Goal: Book appointment/travel/reservation

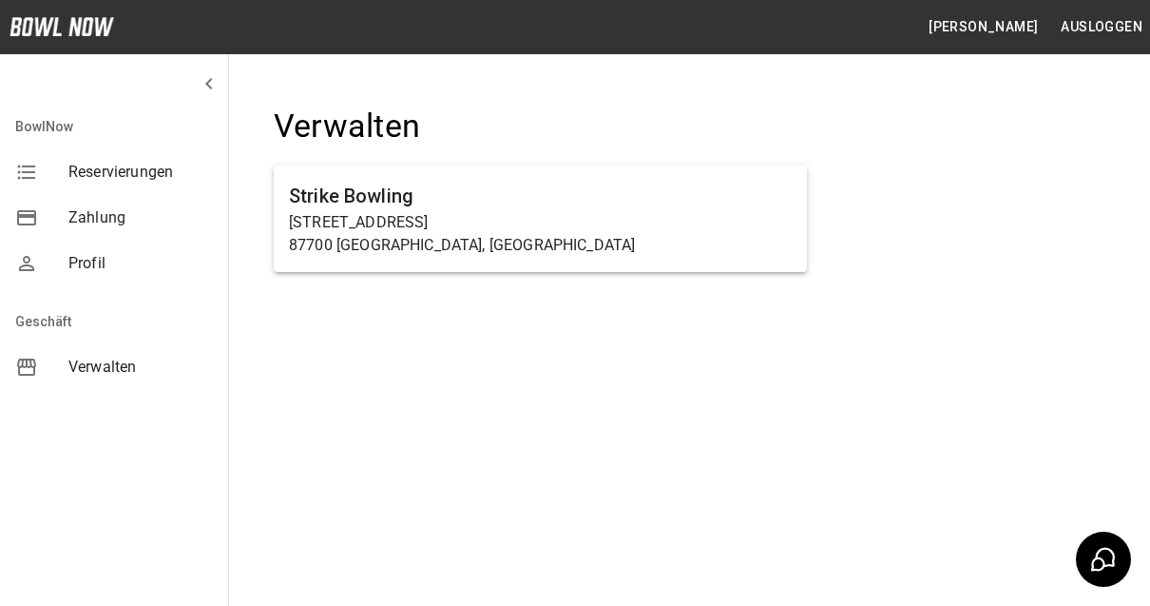
click at [130, 378] on div "Verwalten" at bounding box center [114, 367] width 228 height 46
click at [439, 193] on h6 "Strike Bowling" at bounding box center [540, 196] width 503 height 30
click at [107, 371] on span "Verwalten" at bounding box center [140, 367] width 144 height 23
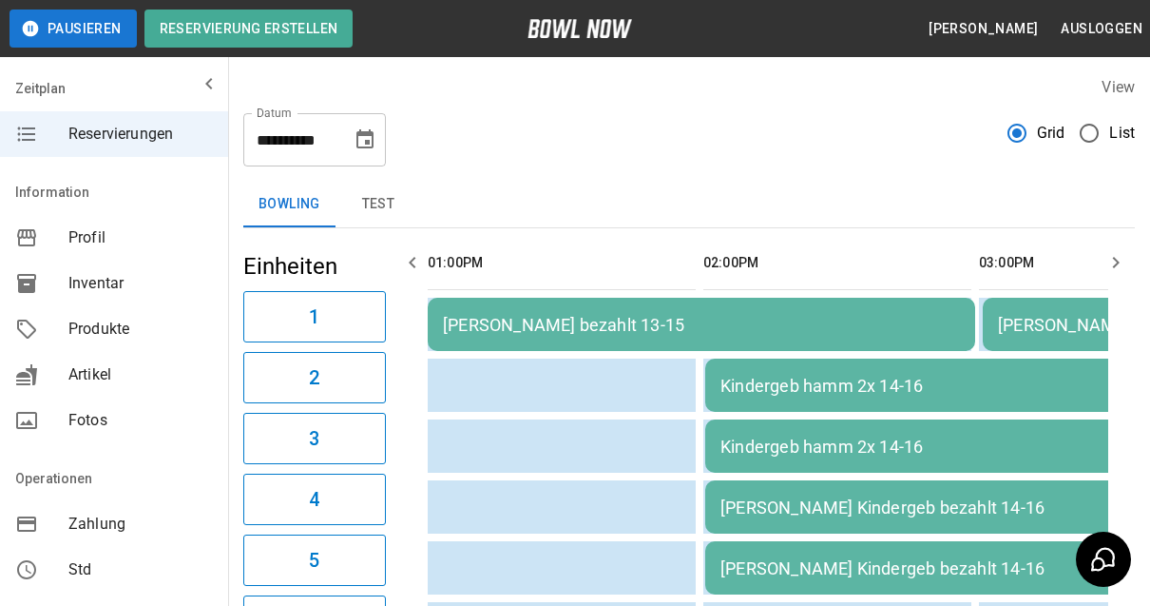
scroll to position [0, 1378]
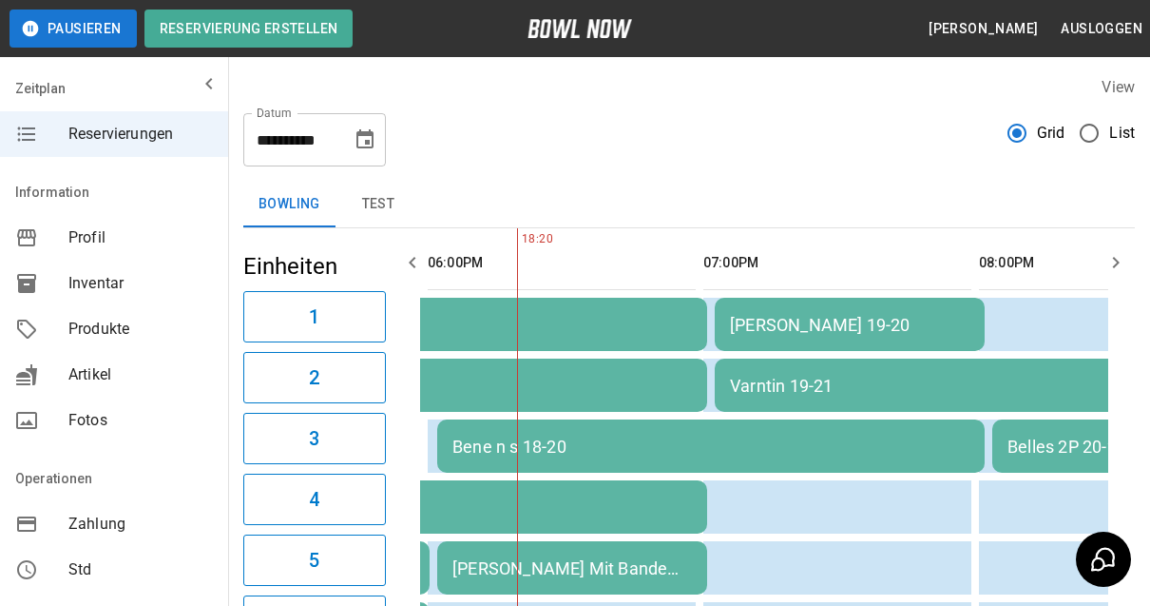
click at [368, 144] on icon "Choose date, selected date is 12. Okt. 2025" at bounding box center [364, 138] width 17 height 19
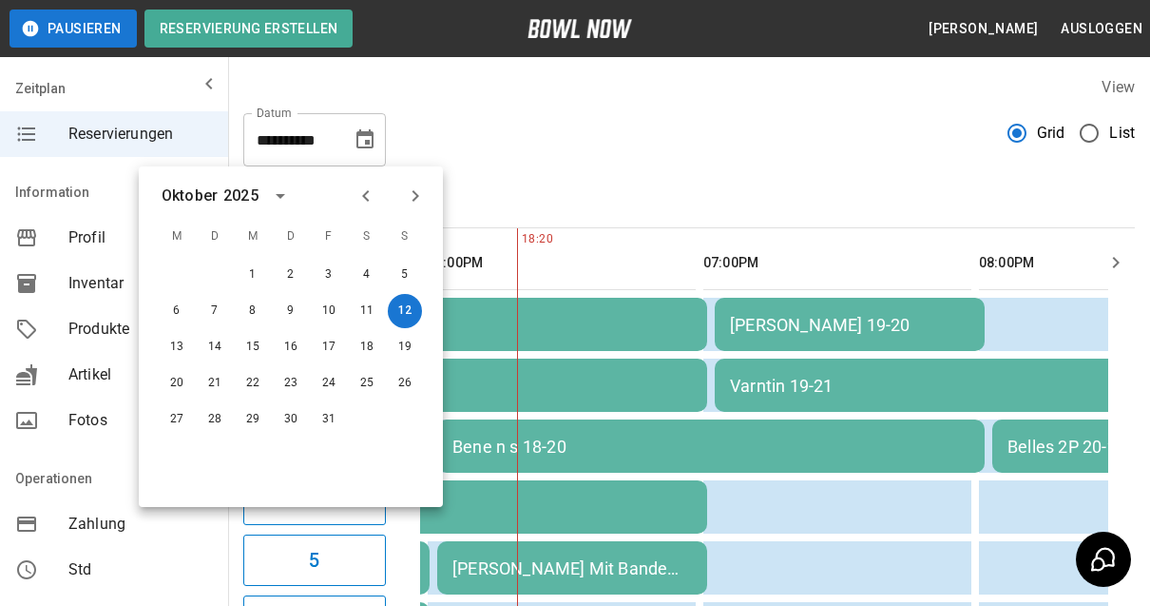
click at [417, 201] on icon "Next month" at bounding box center [415, 195] width 23 height 23
click at [327, 310] on button "7" at bounding box center [329, 311] width 34 height 34
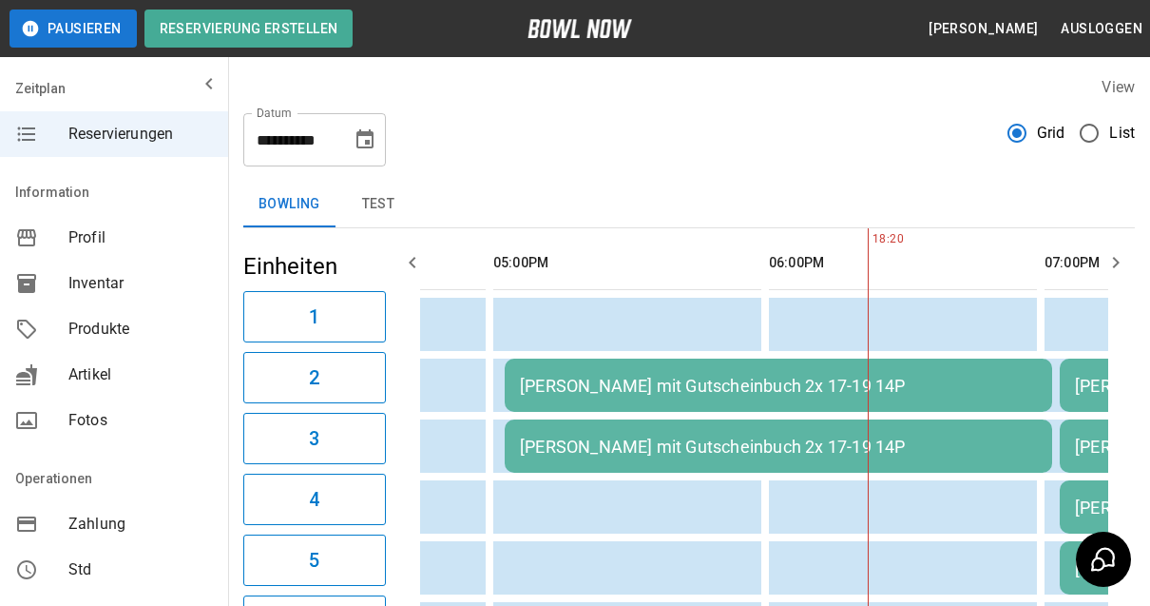
scroll to position [0, 0]
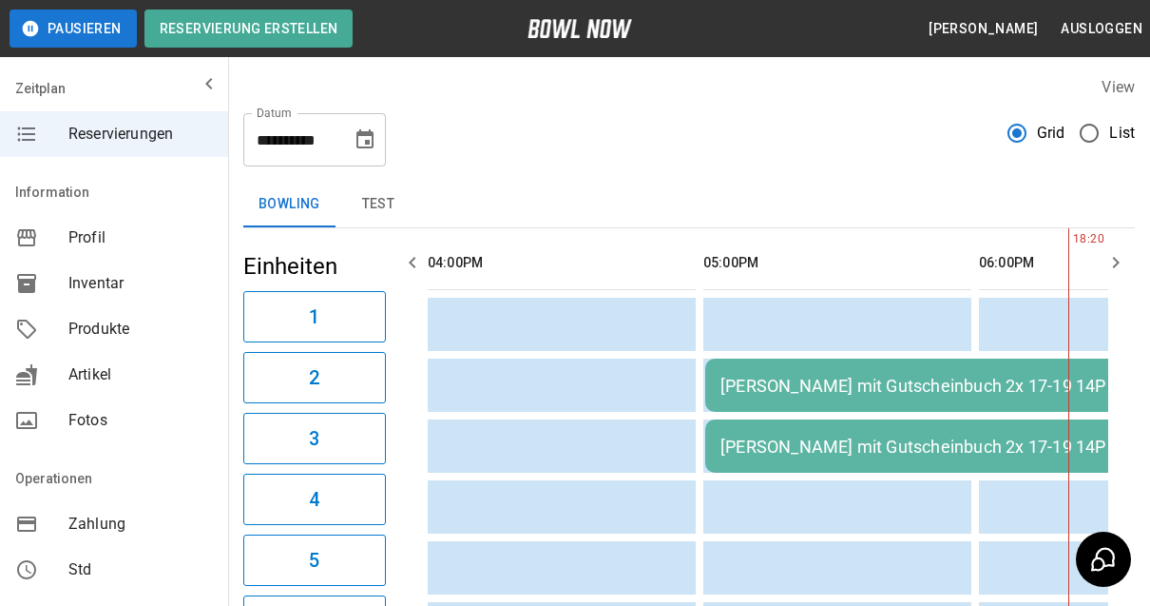
click at [377, 147] on button "Choose date, selected date is 7. Nov. 2025" at bounding box center [365, 140] width 38 height 38
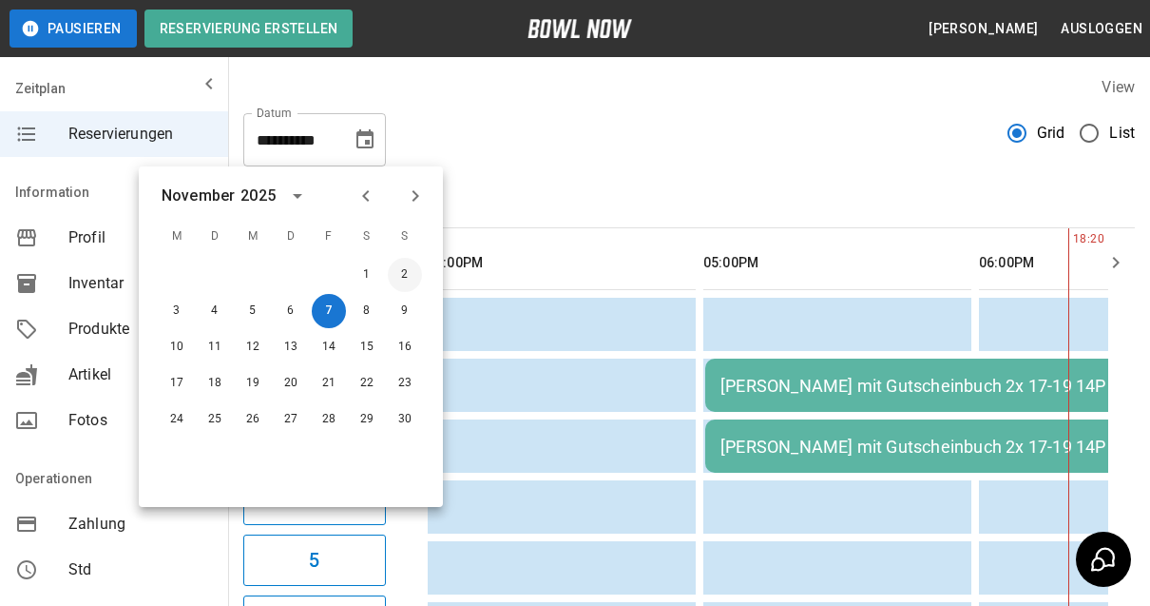
click at [413, 271] on button "2" at bounding box center [405, 275] width 34 height 34
type input "**********"
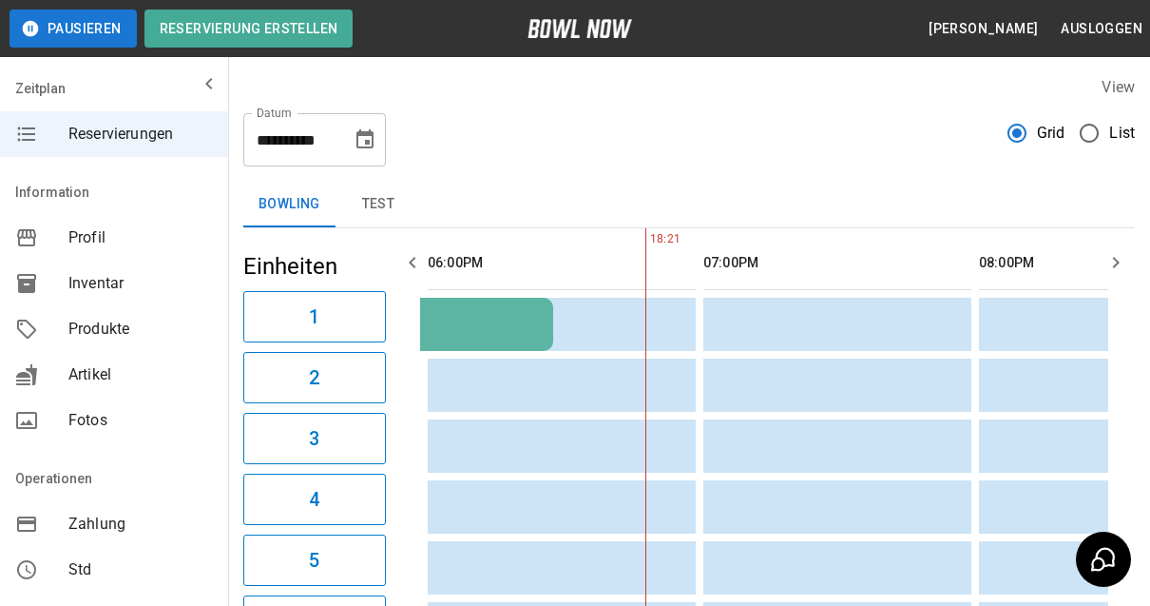
scroll to position [0, 928]
